Goal: Transaction & Acquisition: Purchase product/service

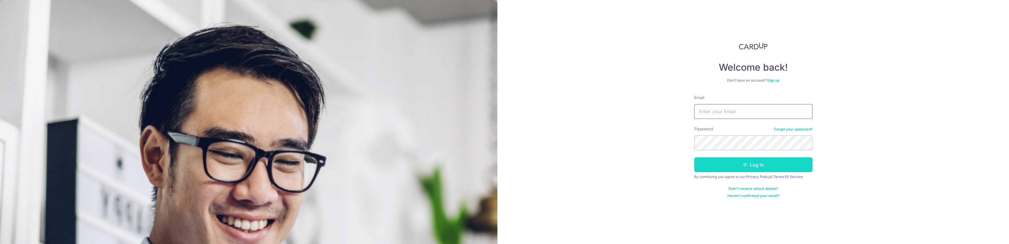
type input "[EMAIL_ADDRESS][DOMAIN_NAME]"
click at [723, 162] on button "Log in" at bounding box center [753, 164] width 118 height 15
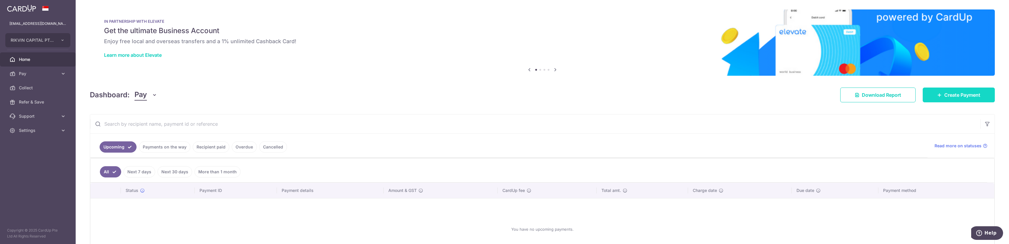
click at [950, 97] on span "Create Payment" at bounding box center [962, 94] width 36 height 7
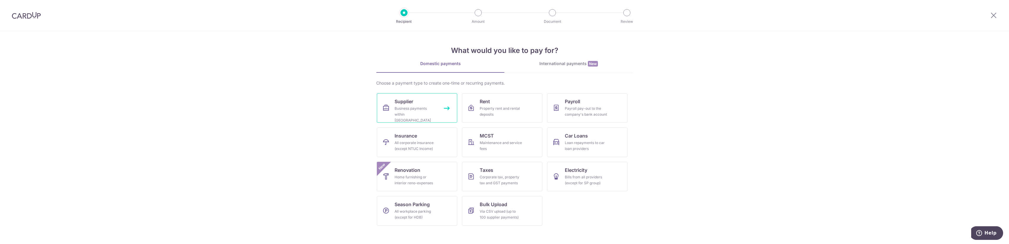
click at [416, 104] on link "Supplier Business payments within Singapore" at bounding box center [417, 108] width 80 height 30
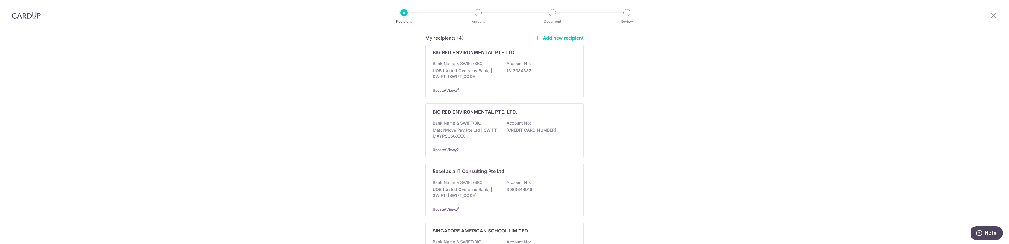
scroll to position [89, 0]
click at [472, 127] on p "MatchMove Pay Pte Ltd | SWIFT: MAYPSGSGXXX" at bounding box center [466, 131] width 66 height 12
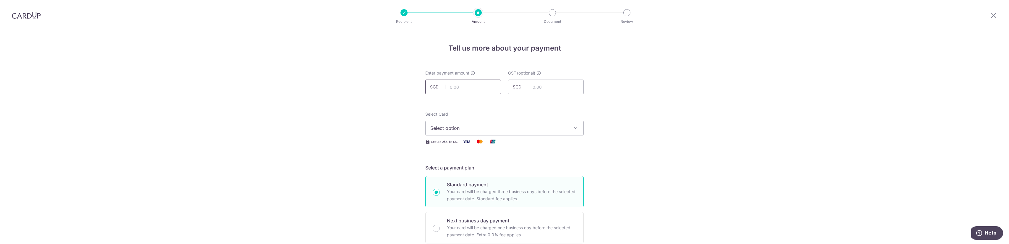
click at [468, 90] on input "text" at bounding box center [463, 86] width 76 height 15
type input "500,000.00"
click at [503, 130] on span "Select option" at bounding box center [499, 127] width 138 height 7
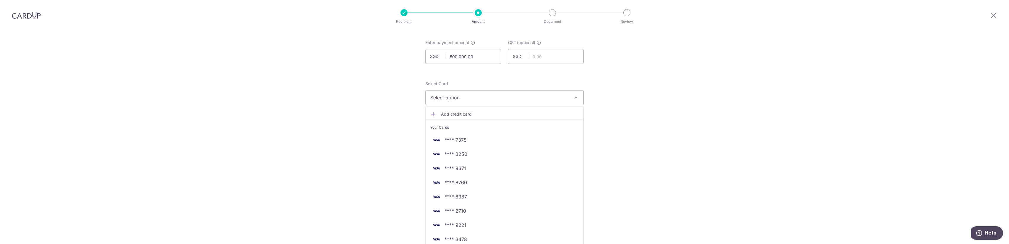
scroll to position [59, 0]
click at [469, 183] on span "**** 2710" at bounding box center [504, 181] width 148 height 7
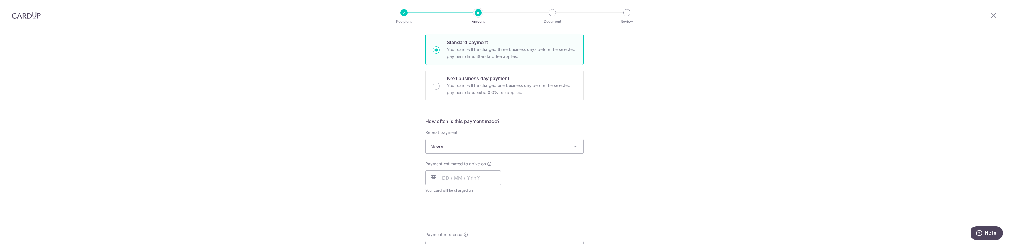
scroll to position [148, 0]
click at [435, 79] on input "Next business day payment Your card will be charged one business day before the…" at bounding box center [436, 80] width 7 height 7
radio input "true"
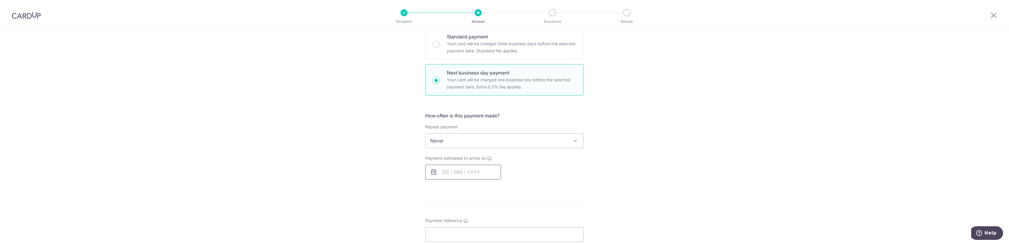
click at [441, 172] on input "text" at bounding box center [463, 172] width 76 height 15
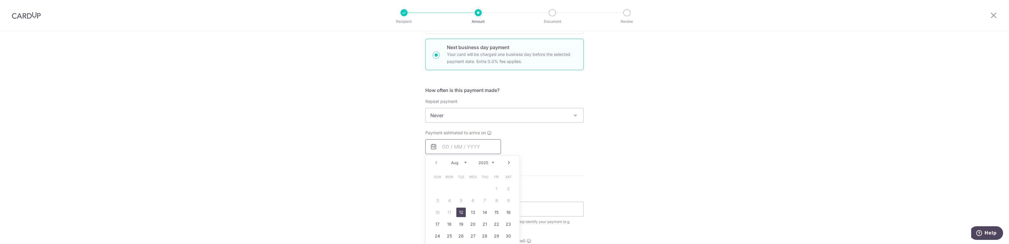
scroll to position [207, 0]
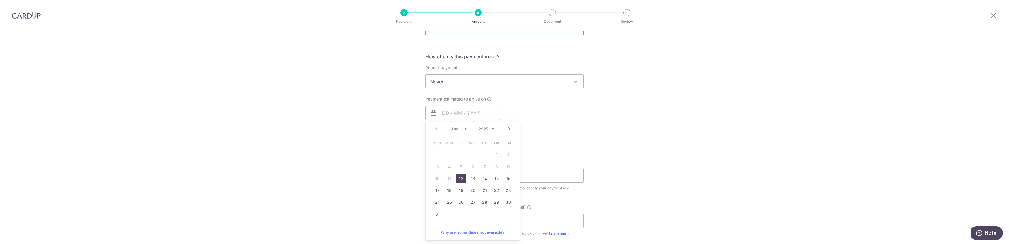
click at [458, 179] on link "12" at bounding box center [460, 178] width 9 height 9
type input "12/08/2025"
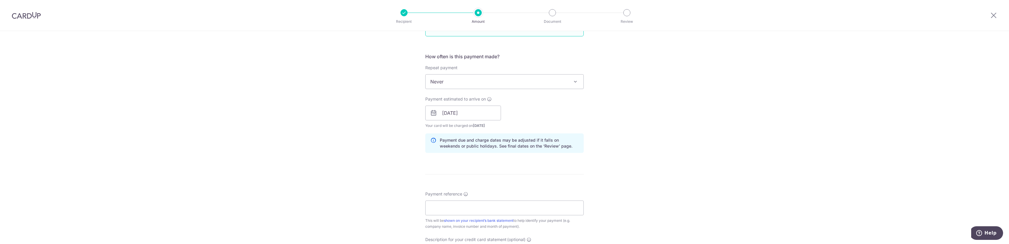
click at [397, 169] on div "Tell us more about your payment Enter payment amount SGD 500,000.00 500000.00 G…" at bounding box center [504, 137] width 1009 height 627
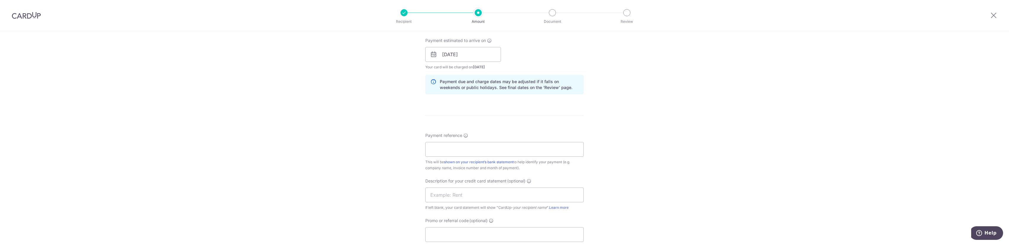
scroll to position [266, 0]
click at [439, 150] on input "Payment reference" at bounding box center [504, 148] width 158 height 15
type input "BRE"
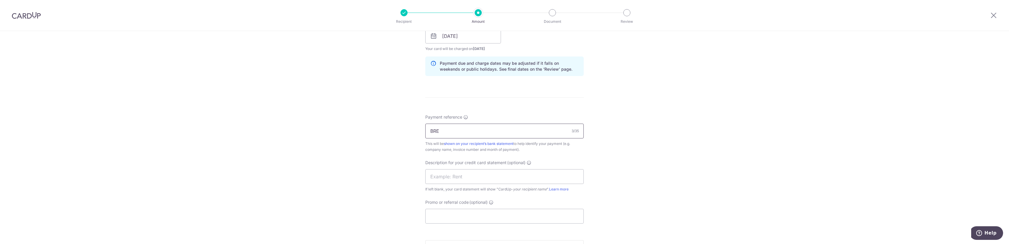
scroll to position [325, 0]
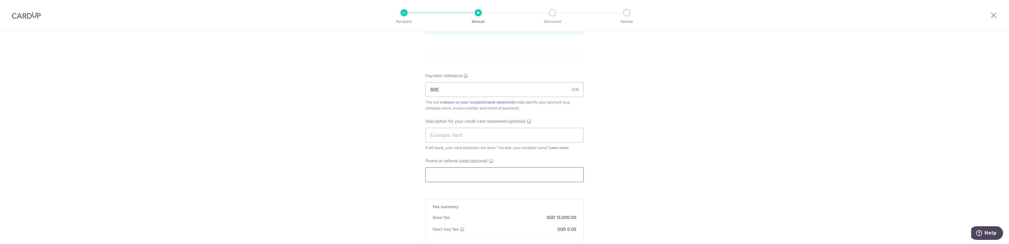
click at [443, 172] on input "Promo or referral code (optional)" at bounding box center [504, 174] width 158 height 15
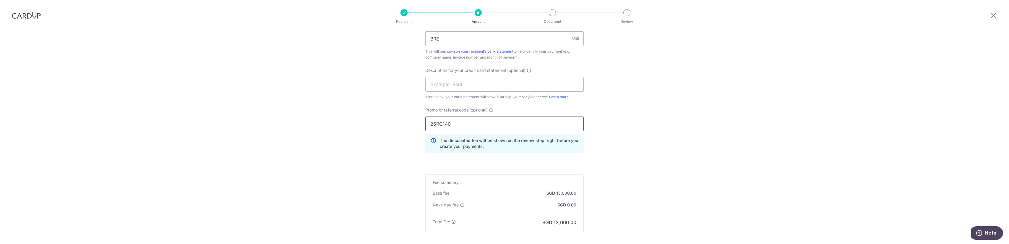
scroll to position [414, 0]
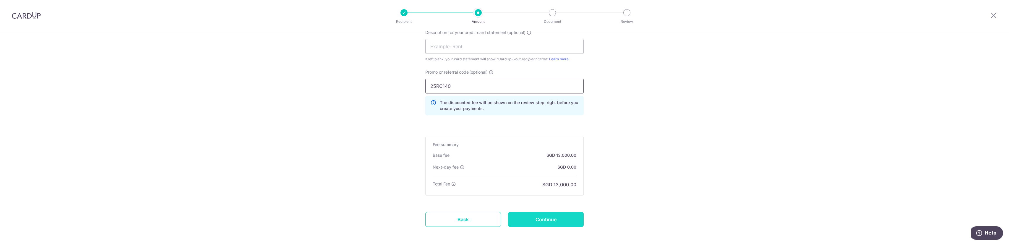
type input "25RC140"
click at [542, 218] on input "Continue" at bounding box center [546, 219] width 76 height 15
type input "Create Schedule"
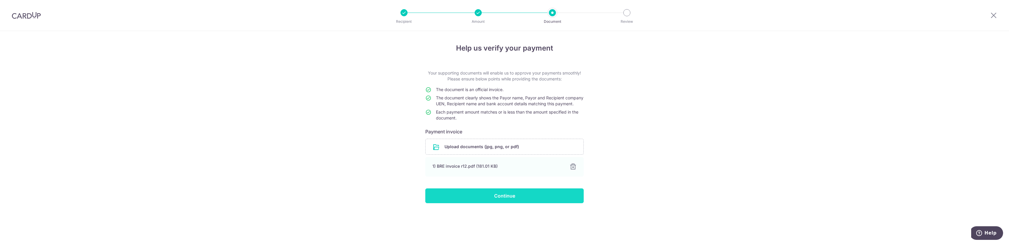
click at [477, 202] on input "Continue" at bounding box center [504, 195] width 158 height 15
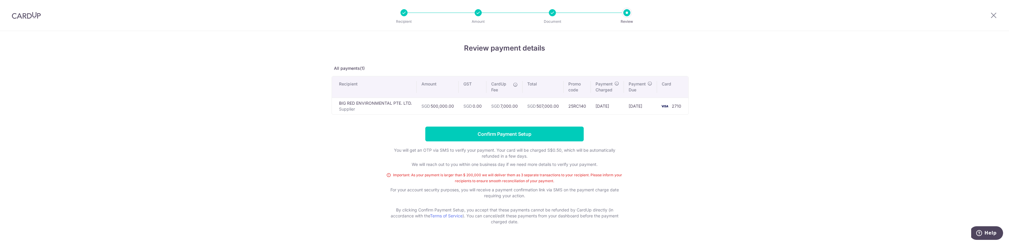
scroll to position [15, 0]
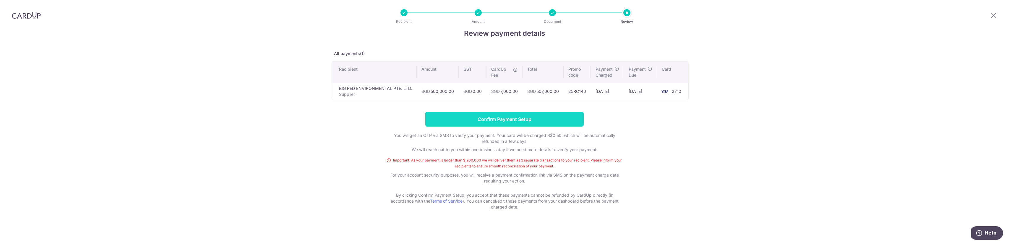
click at [512, 118] on input "Confirm Payment Setup" at bounding box center [504, 119] width 158 height 15
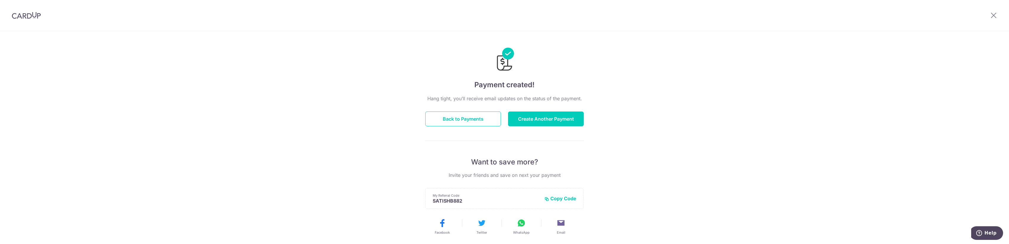
click at [716, 130] on div "Payment created! Hang tight, you’ll receive email updates on the status of the …" at bounding box center [504, 189] width 1009 height 316
click at [996, 13] on icon at bounding box center [993, 15] width 7 height 7
